Goal: Book appointment/travel/reservation

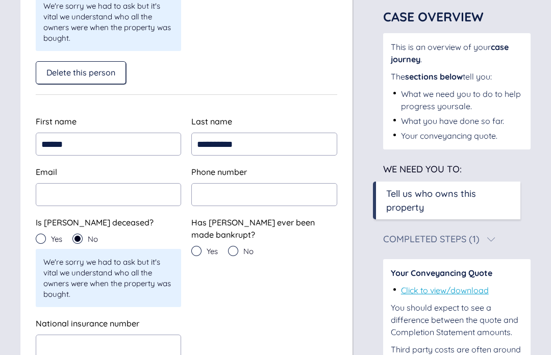
scroll to position [312, 0]
click at [109, 193] on input "email" at bounding box center [108, 194] width 145 height 23
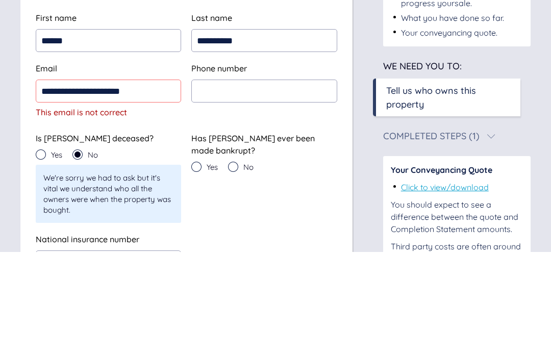
type input "**********"
click at [263, 183] on input "tel" at bounding box center [263, 194] width 145 height 23
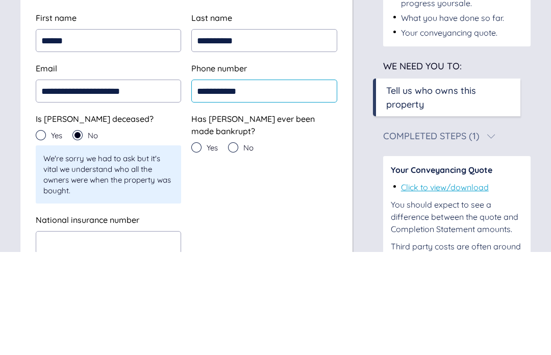
type input "**********"
click at [232, 245] on icon at bounding box center [233, 250] width 10 height 10
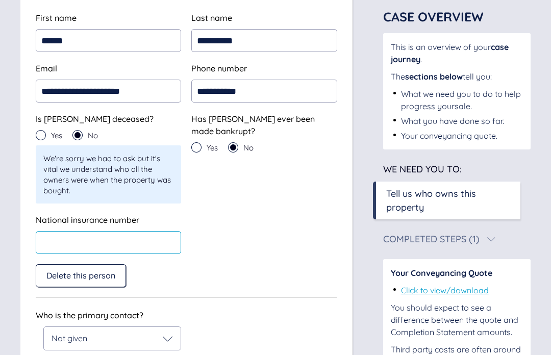
click at [152, 236] on input "text" at bounding box center [108, 242] width 145 height 23
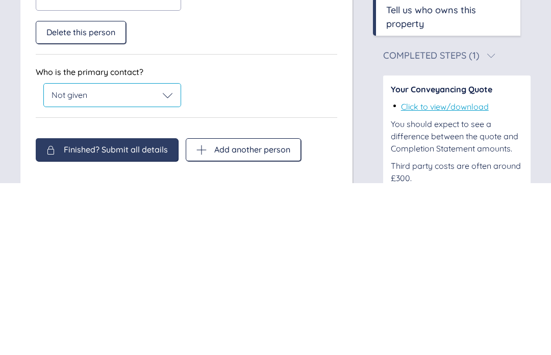
click at [163, 262] on icon at bounding box center [168, 267] width 10 height 10
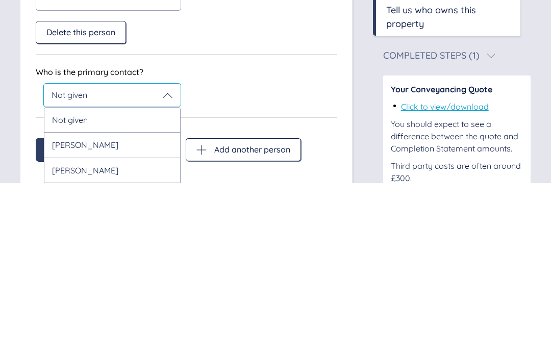
scroll to position [480, 0]
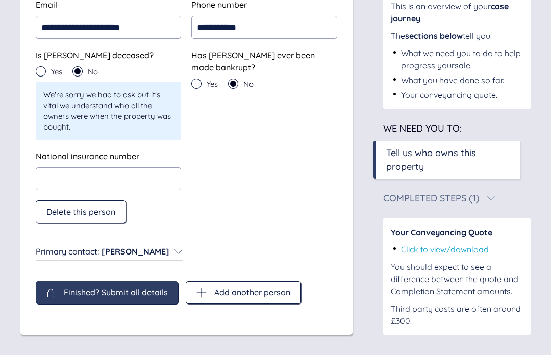
scroll to position [370, 0]
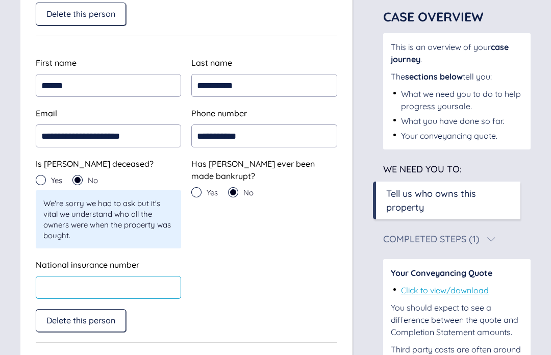
click at [118, 285] on input "text" at bounding box center [108, 287] width 145 height 23
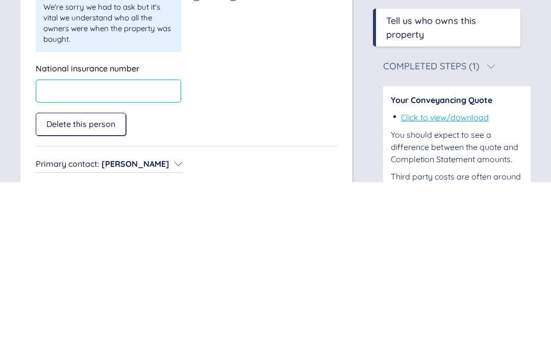
click at [66, 252] on input "text" at bounding box center [108, 263] width 145 height 23
paste input "*********"
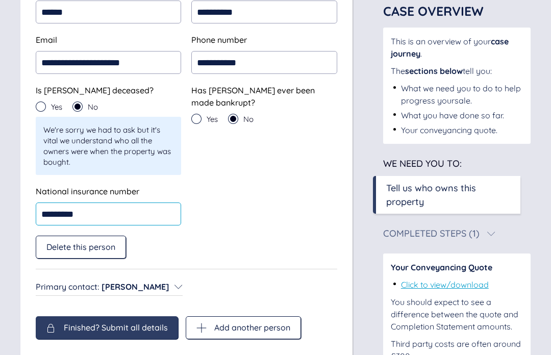
type input "*********"
click at [129, 332] on span "Finished? Submit all details" at bounding box center [116, 327] width 104 height 9
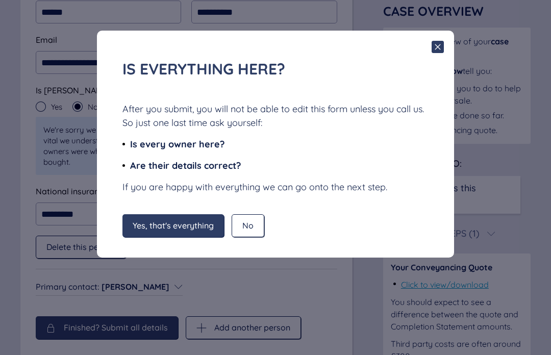
click at [186, 226] on span "Yes, that's everything" at bounding box center [173, 225] width 81 height 9
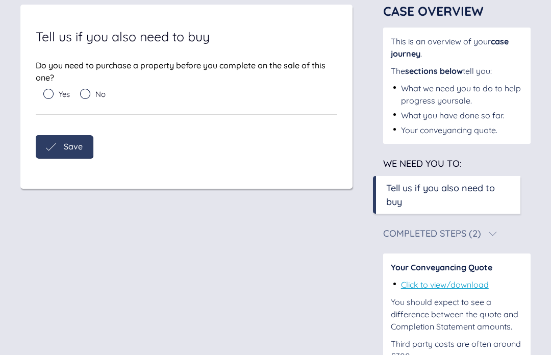
click at [80, 92] on div "Yes" at bounding box center [61, 96] width 37 height 15
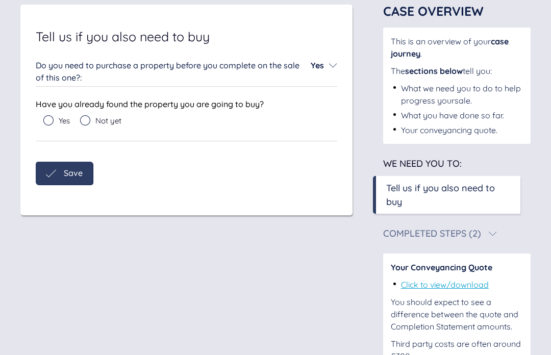
click at [328, 64] on div "Do you need to purchase a property before you complete on the sale of this one?…" at bounding box center [186, 71] width 301 height 24
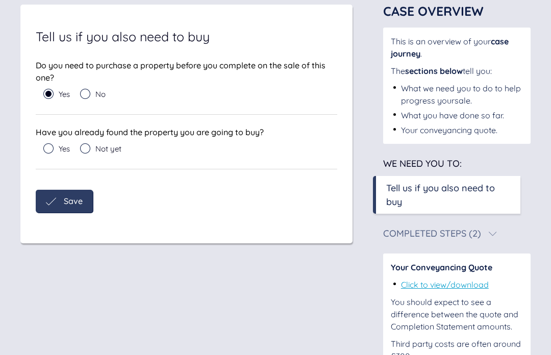
click at [85, 92] on icon at bounding box center [85, 94] width 10 height 10
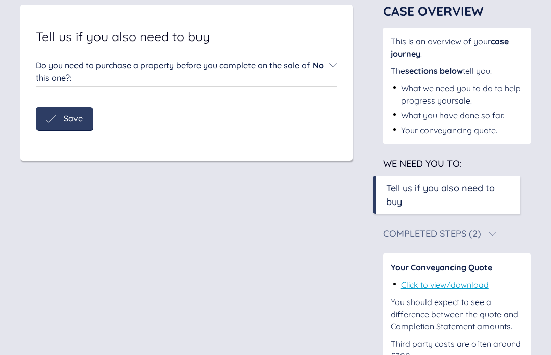
click at [70, 114] on span "Save" at bounding box center [73, 118] width 19 height 9
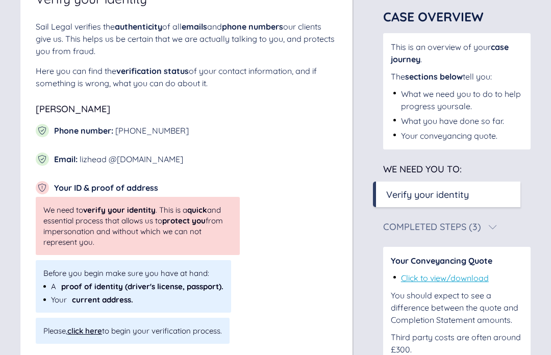
scroll to position [114, 0]
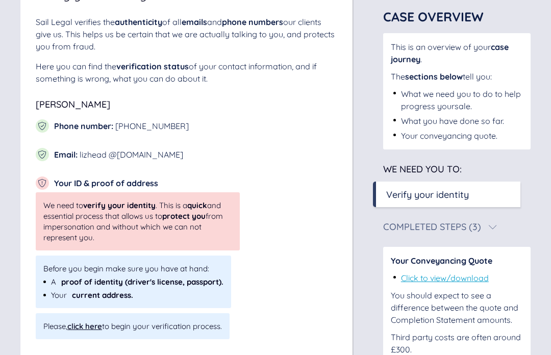
click at [89, 327] on div "click here" at bounding box center [84, 326] width 35 height 10
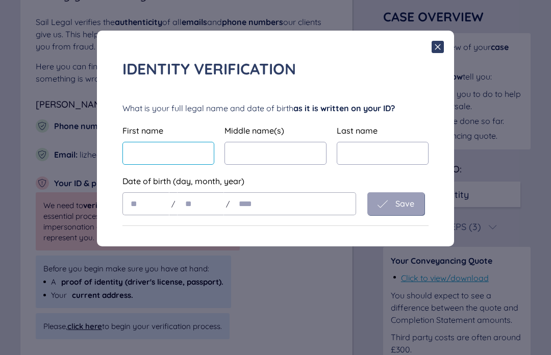
click at [180, 159] on input "text" at bounding box center [168, 153] width 92 height 23
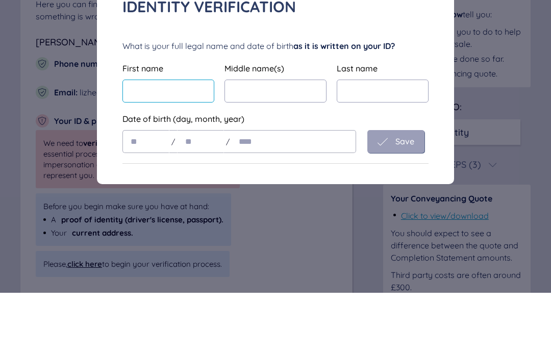
type input "*********"
type input "****"
click at [375, 142] on input "text" at bounding box center [383, 153] width 92 height 23
type input "****"
click at [162, 192] on input "text" at bounding box center [145, 203] width 47 height 23
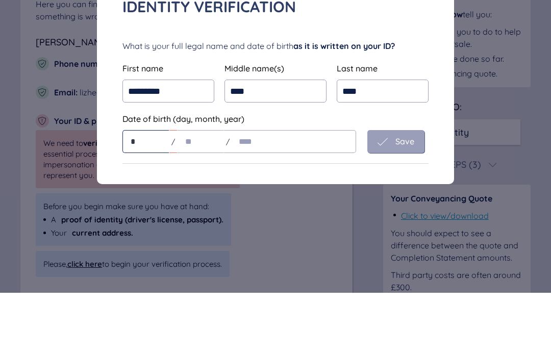
type input "**"
click at [210, 192] on input "text" at bounding box center [200, 203] width 47 height 23
type input "**"
click at [271, 192] on input "text" at bounding box center [293, 203] width 125 height 23
type input "****"
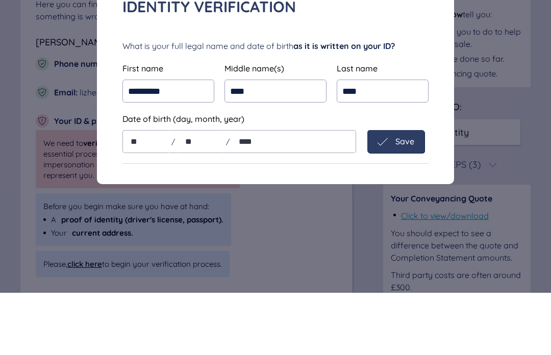
click at [410, 199] on span "Save" at bounding box center [404, 203] width 19 height 9
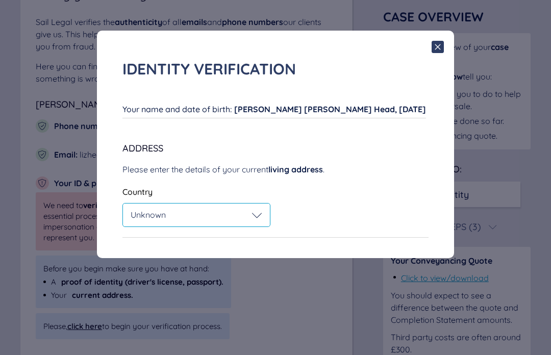
click at [258, 221] on div "Unknown" at bounding box center [196, 215] width 147 height 23
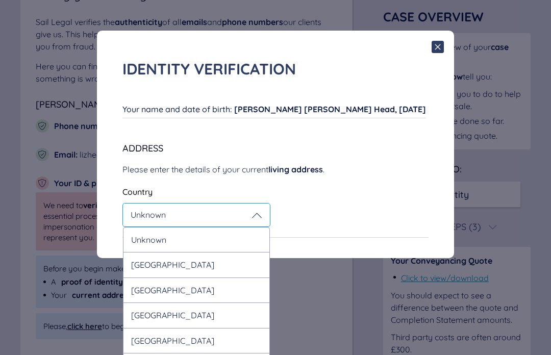
click at [230, 263] on div "[GEOGRAPHIC_DATA]" at bounding box center [196, 264] width 147 height 25
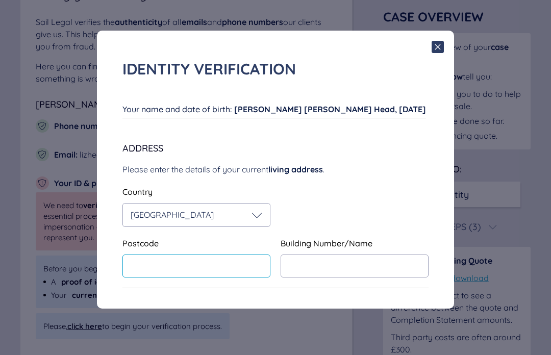
click at [234, 275] on input "text" at bounding box center [196, 266] width 148 height 23
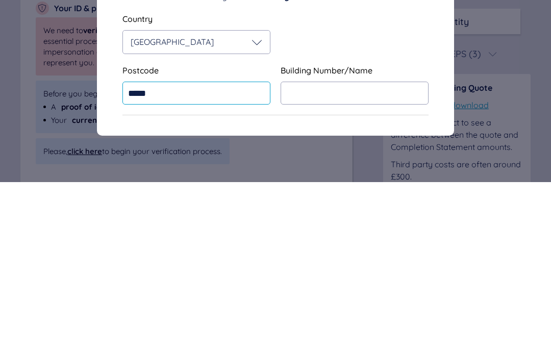
type input "******"
click at [367, 255] on input "text" at bounding box center [355, 266] width 148 height 23
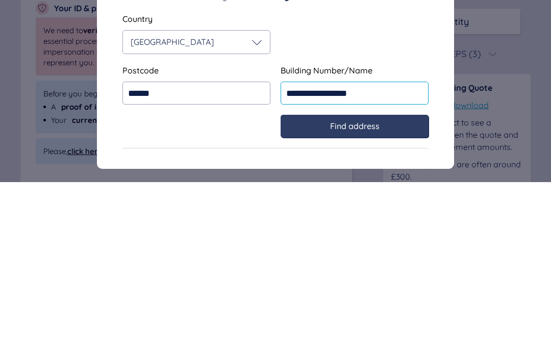
type input "**********"
click at [377, 294] on span "Find address" at bounding box center [354, 298] width 49 height 9
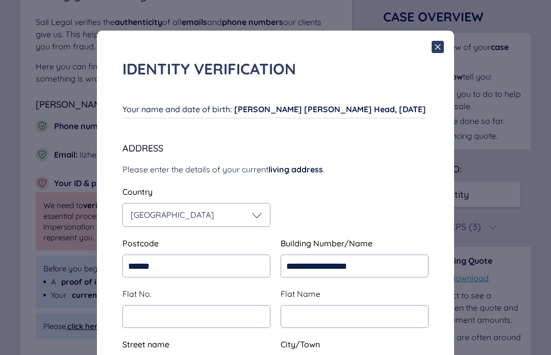
type input "**********"
type input "********"
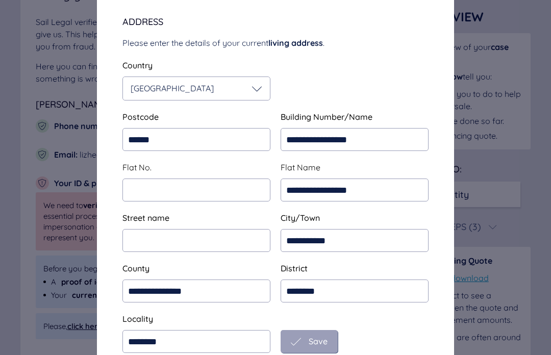
scroll to position [125, 0]
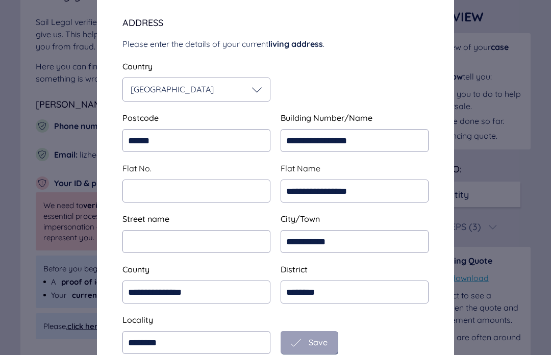
click at [317, 341] on span "Save" at bounding box center [318, 342] width 19 height 9
click at [315, 346] on span "Save" at bounding box center [318, 342] width 19 height 9
click at [247, 190] on input "text" at bounding box center [196, 191] width 148 height 23
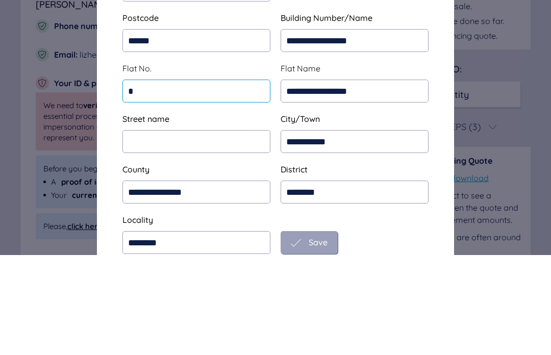
type input "*"
click at [173, 230] on input "text" at bounding box center [196, 241] width 148 height 23
type input "*"
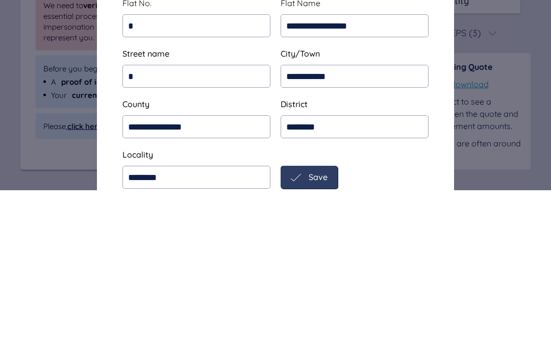
scroll to position [114, 0]
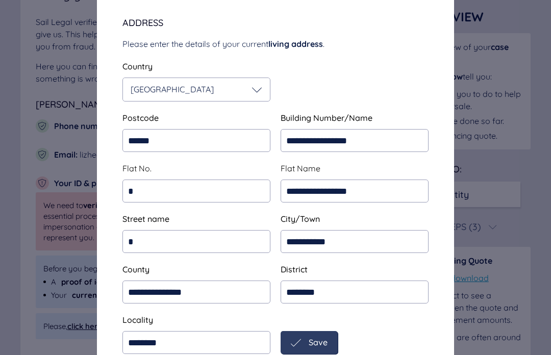
click at [311, 350] on div "Save" at bounding box center [309, 342] width 57 height 23
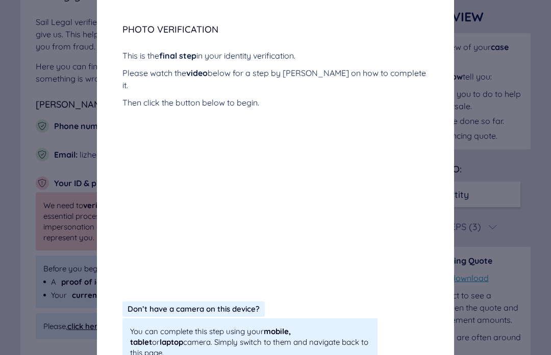
scroll to position [184, 0]
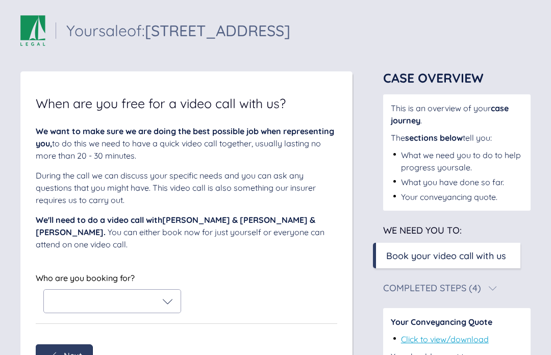
scroll to position [5, 0]
click at [162, 306] on div at bounding box center [112, 301] width 121 height 10
click at [124, 322] on div "[PERSON_NAME]" at bounding box center [112, 327] width 120 height 12
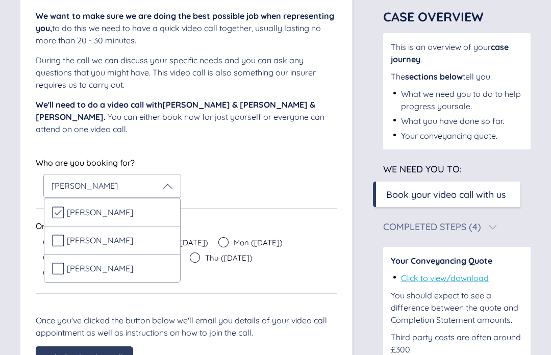
scroll to position [120, 0]
click at [276, 188] on div "Who are you booking for? Elizabeth Head Elizabeth Head Sheila Mary Aiken Rachae…" at bounding box center [186, 177] width 301 height 42
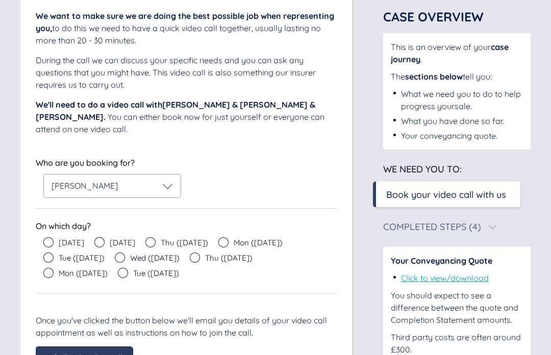
click at [47, 241] on icon at bounding box center [48, 242] width 10 height 10
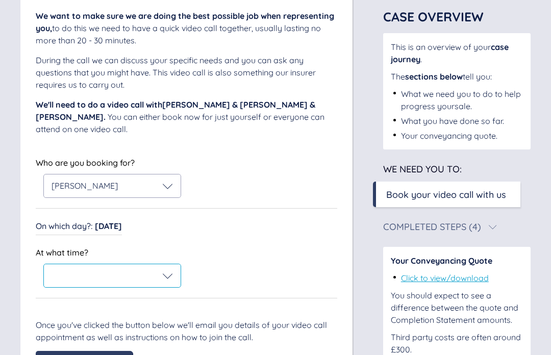
click at [167, 275] on icon at bounding box center [168, 276] width 10 height 10
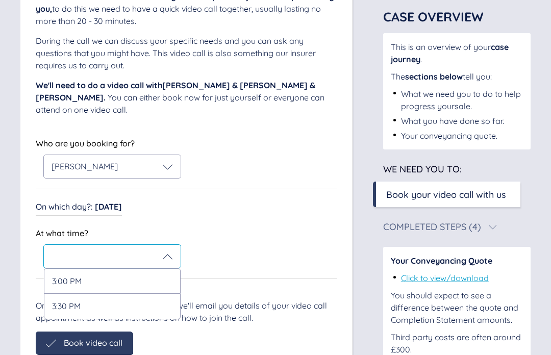
scroll to position [155, 0]
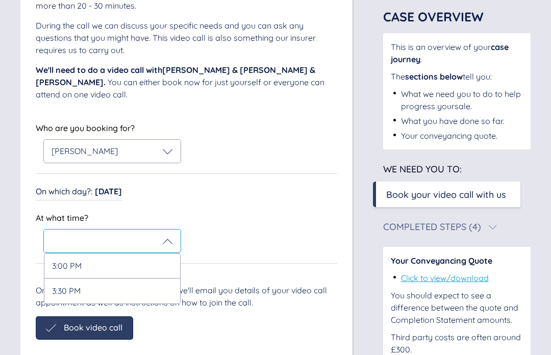
click at [160, 245] on div at bounding box center [112, 241] width 121 height 10
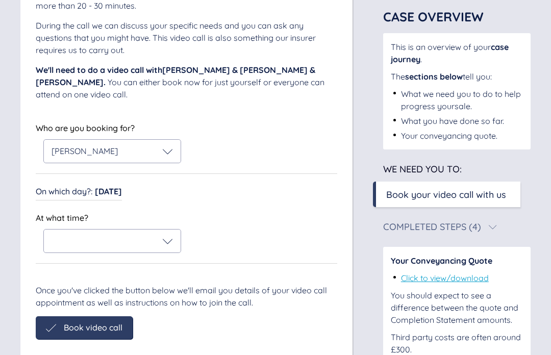
click at [104, 189] on span "Today" at bounding box center [108, 191] width 27 height 10
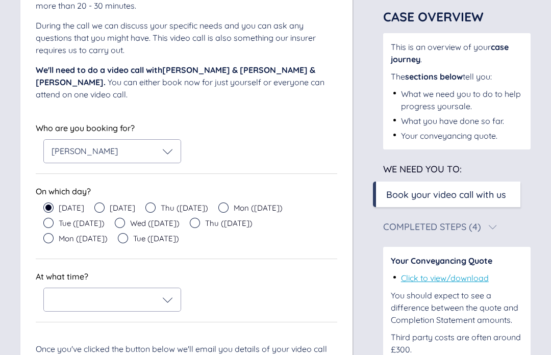
click at [94, 207] on icon at bounding box center [99, 207] width 10 height 10
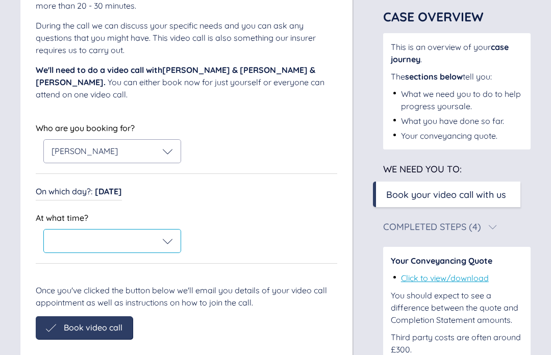
click at [165, 242] on icon at bounding box center [168, 241] width 10 height 10
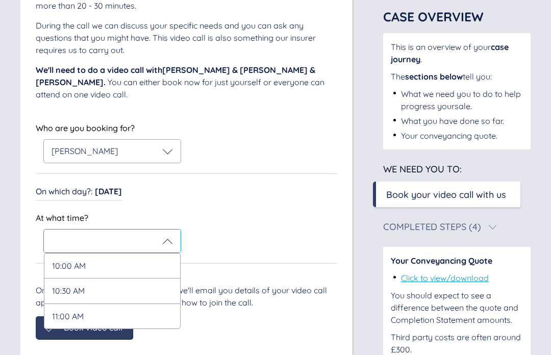
click at [75, 315] on div "11:00 AM" at bounding box center [112, 316] width 137 height 26
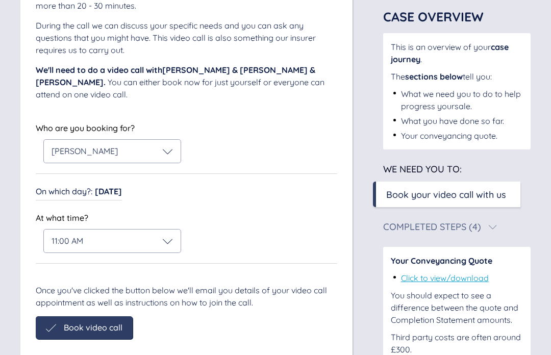
click at [99, 354] on div "When are you free for a video call with us? We want to make sure we are doing t…" at bounding box center [186, 145] width 332 height 448
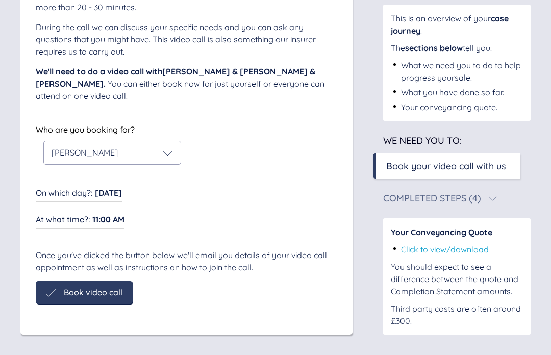
scroll to position [118, 0]
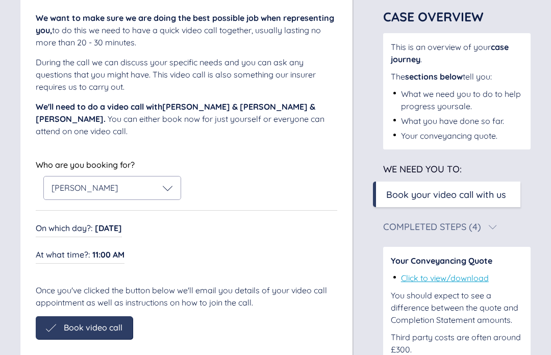
click at [44, 324] on div "Book video call" at bounding box center [84, 327] width 97 height 23
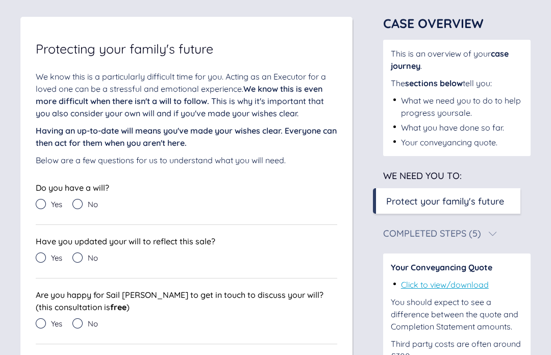
click at [32, 204] on div "Protecting your family's future We know this is a particularly difficult time f…" at bounding box center [186, 215] width 332 height 396
click at [36, 206] on icon at bounding box center [41, 204] width 10 height 10
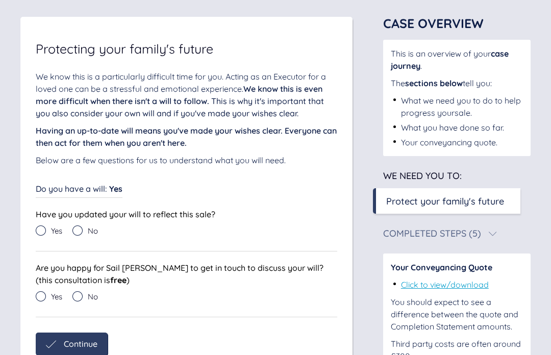
click at [78, 227] on icon at bounding box center [77, 230] width 10 height 10
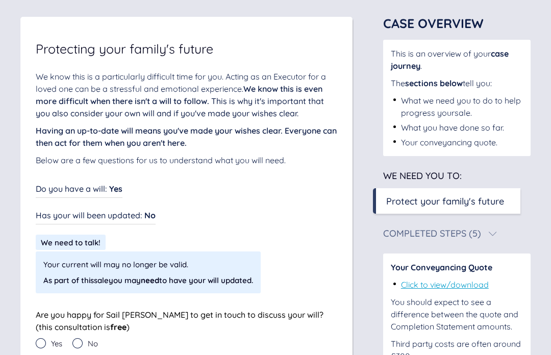
click at [75, 342] on icon at bounding box center [77, 343] width 10 height 10
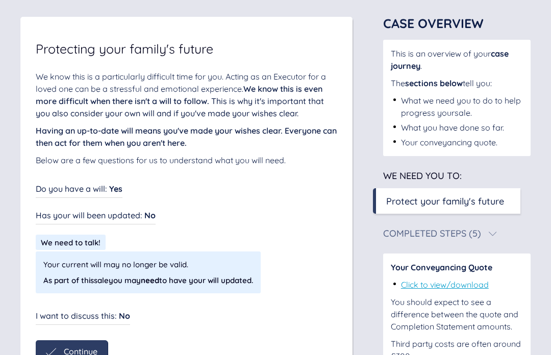
scroll to position [84, 0]
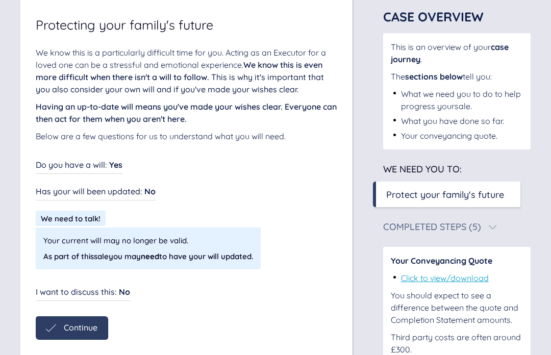
click at [73, 327] on span "Continue" at bounding box center [81, 327] width 34 height 9
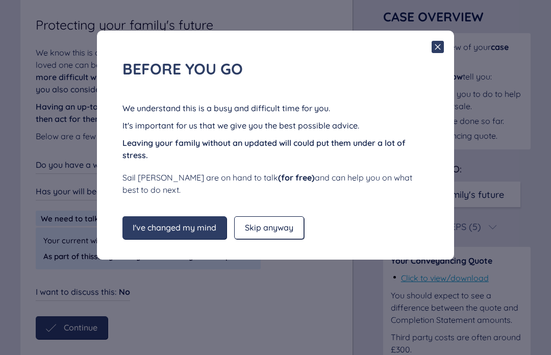
click at [269, 223] on span "Skip anyway" at bounding box center [269, 227] width 48 height 9
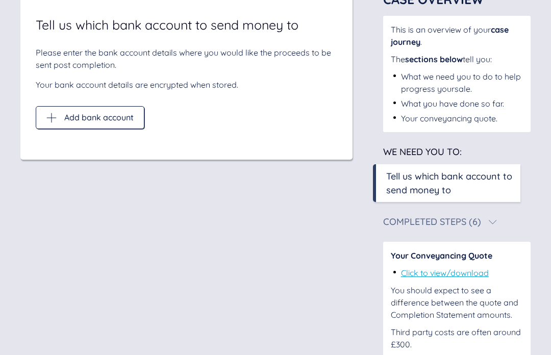
scroll to position [60, 0]
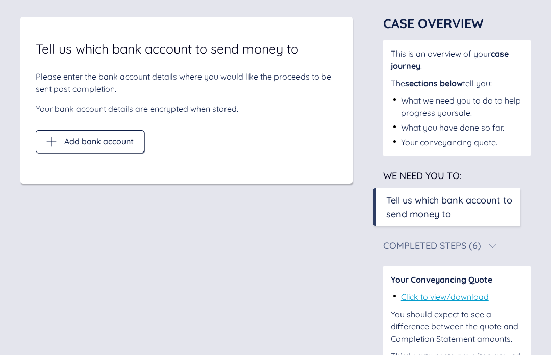
click at [48, 140] on icon at bounding box center [51, 142] width 10 height 10
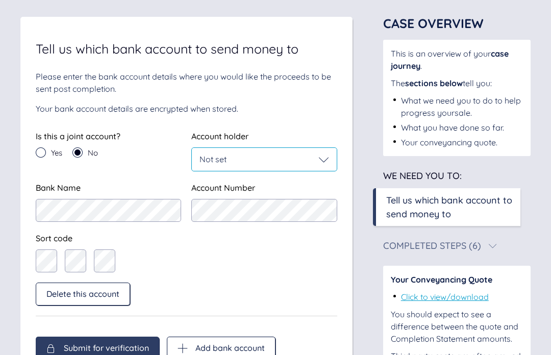
click at [323, 159] on icon at bounding box center [324, 160] width 10 height 10
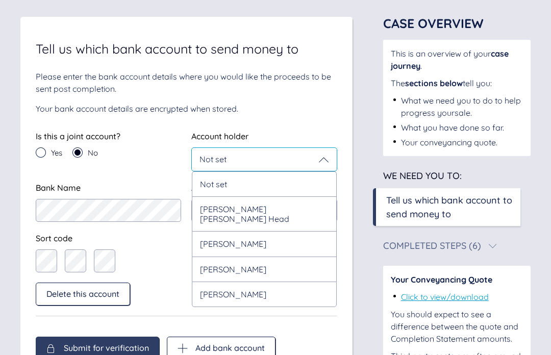
click at [280, 208] on div "Elizabeth Anne Head" at bounding box center [264, 213] width 144 height 35
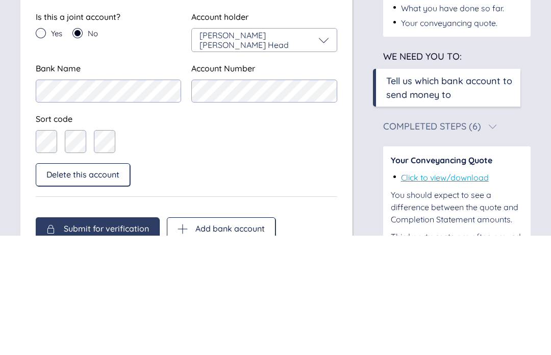
scroll to position [80, 0]
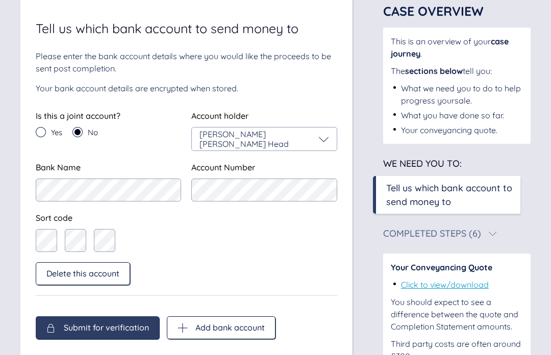
click at [111, 326] on span "Submit for verification" at bounding box center [106, 327] width 85 height 9
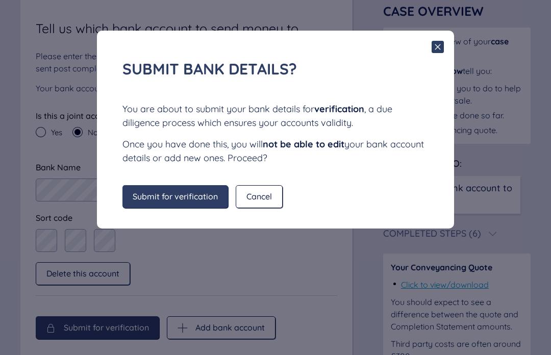
click at [188, 197] on span "Submit for verification" at bounding box center [175, 196] width 85 height 9
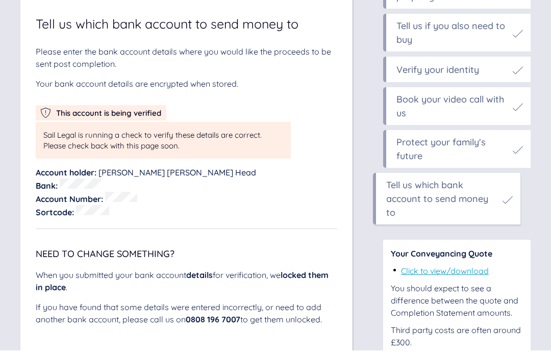
scroll to position [5732, 0]
